Goal: Information Seeking & Learning: Learn about a topic

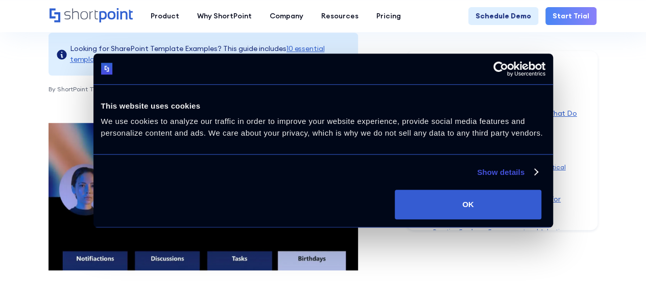
scroll to position [409, 0]
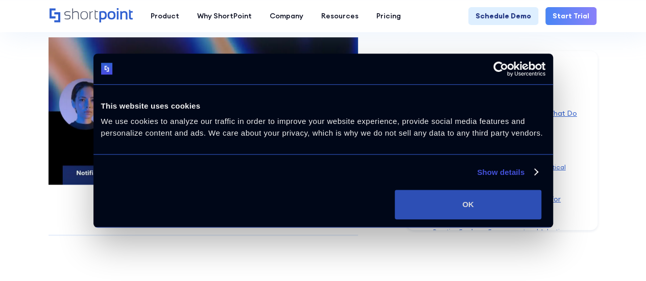
click at [541, 203] on button "OK" at bounding box center [468, 205] width 147 height 30
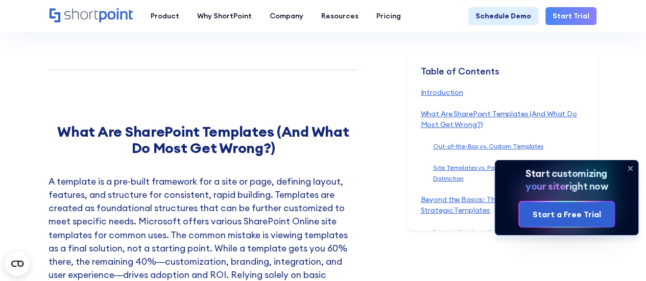
scroll to position [970, 0]
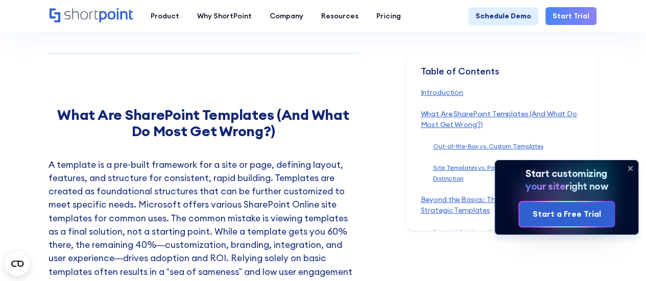
click at [631, 167] on icon at bounding box center [630, 168] width 16 height 16
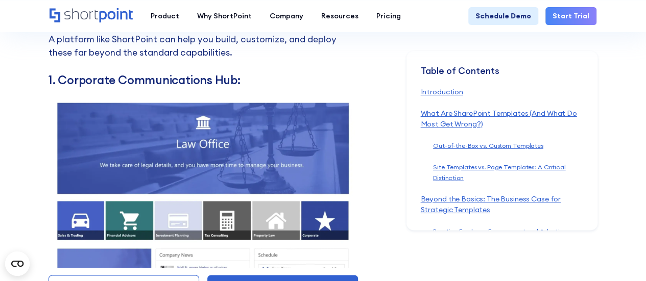
scroll to position [4494, 0]
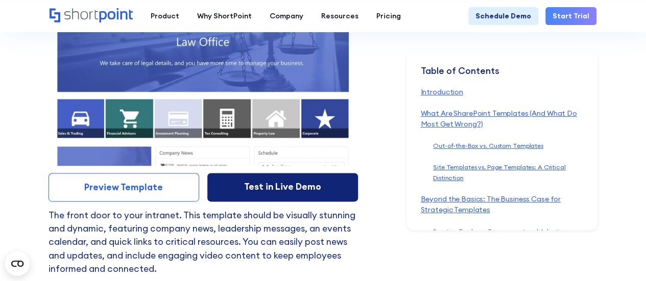
click at [226, 182] on link "Test in Live Demo" at bounding box center [282, 187] width 151 height 29
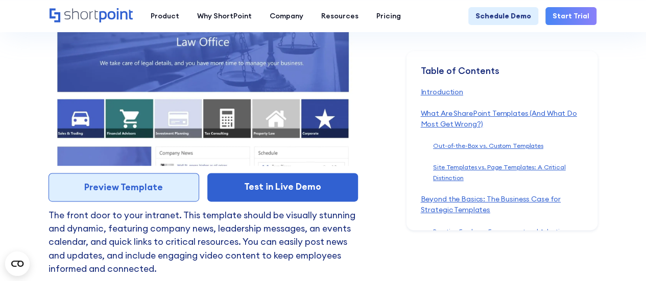
click at [184, 183] on link "Preview Template" at bounding box center [124, 187] width 151 height 29
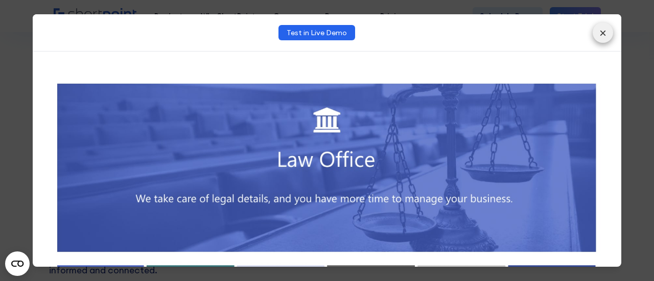
scroll to position [0, 0]
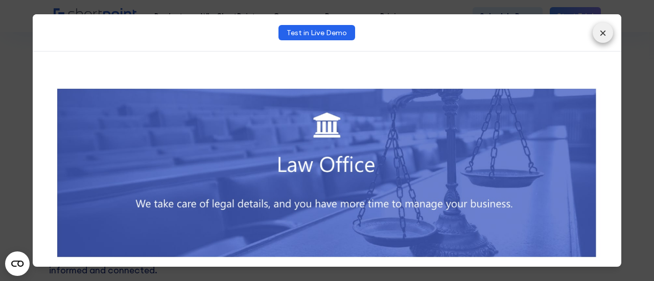
click at [607, 27] on button "×" at bounding box center [602, 32] width 20 height 20
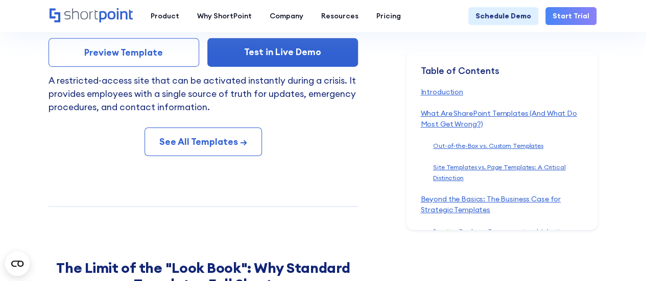
scroll to position [7610, 0]
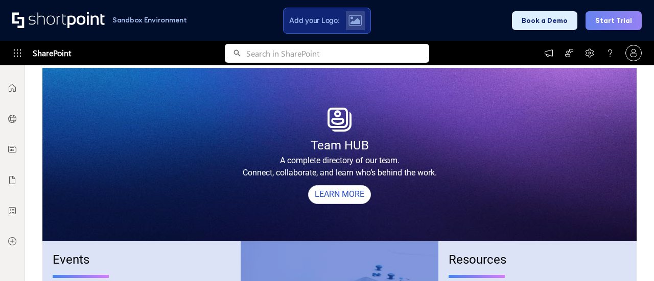
scroll to position [153, 0]
